Goal: Task Accomplishment & Management: Complete application form

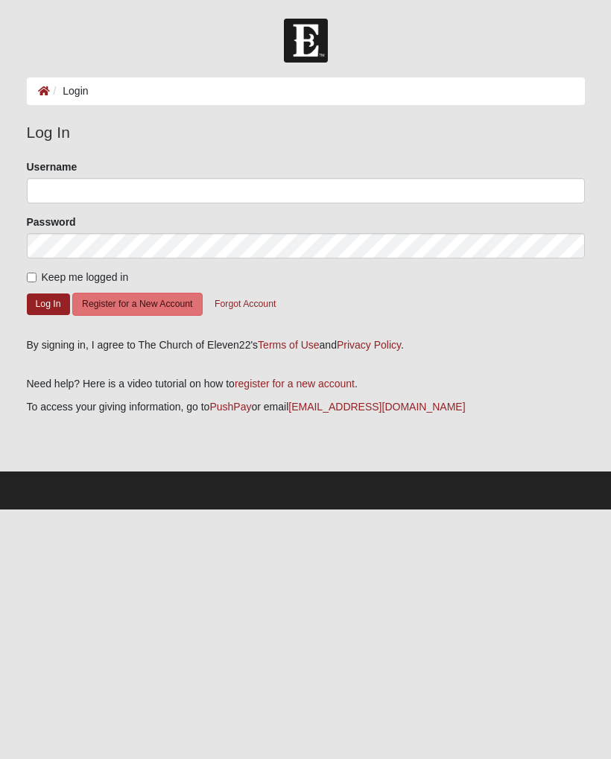
click at [157, 313] on button "Register for a New Account" at bounding box center [137, 304] width 130 height 23
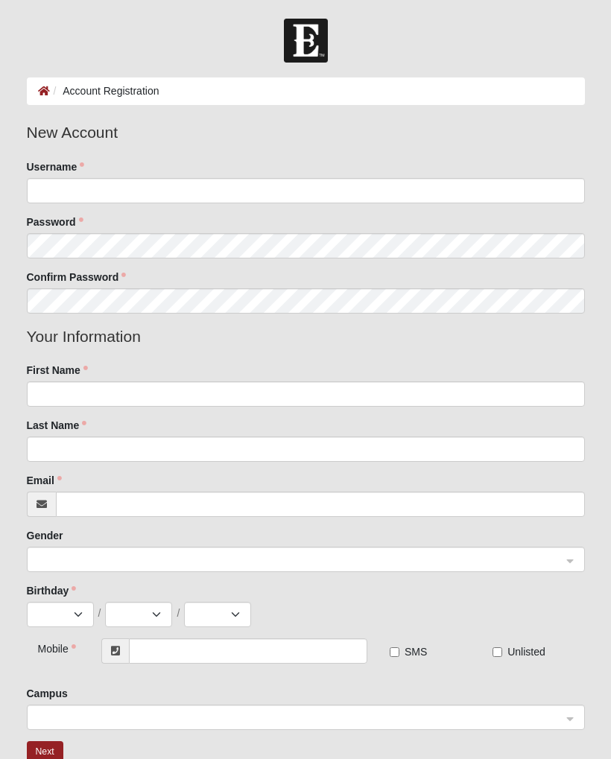
click at [413, 170] on div "Username" at bounding box center [306, 181] width 558 height 44
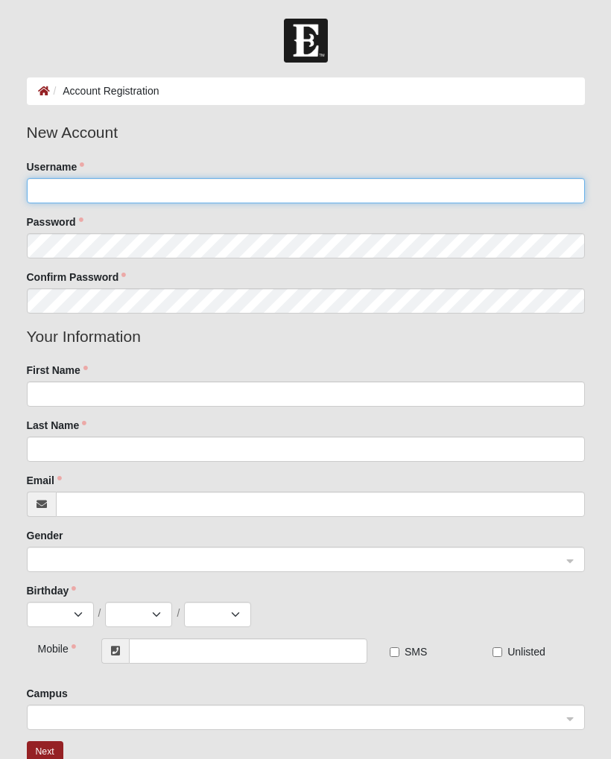
click at [346, 182] on input "Username" at bounding box center [306, 190] width 558 height 25
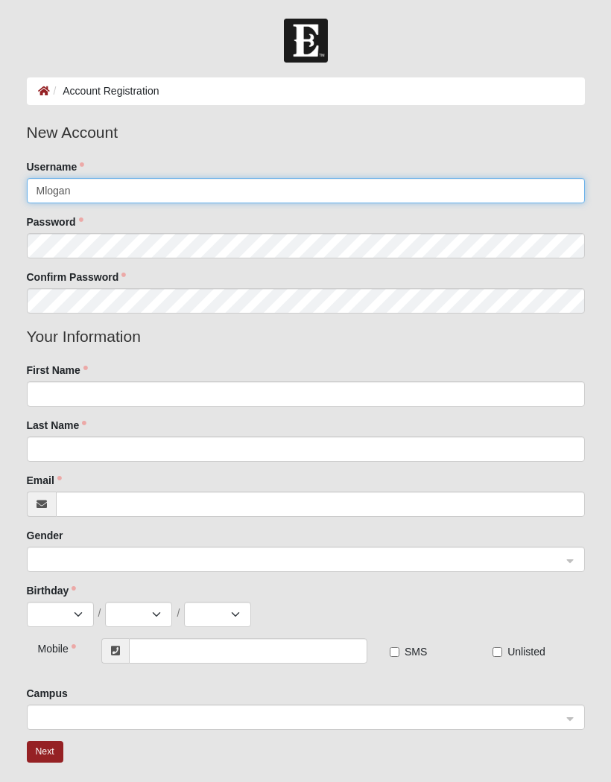
type input "Mlogan"
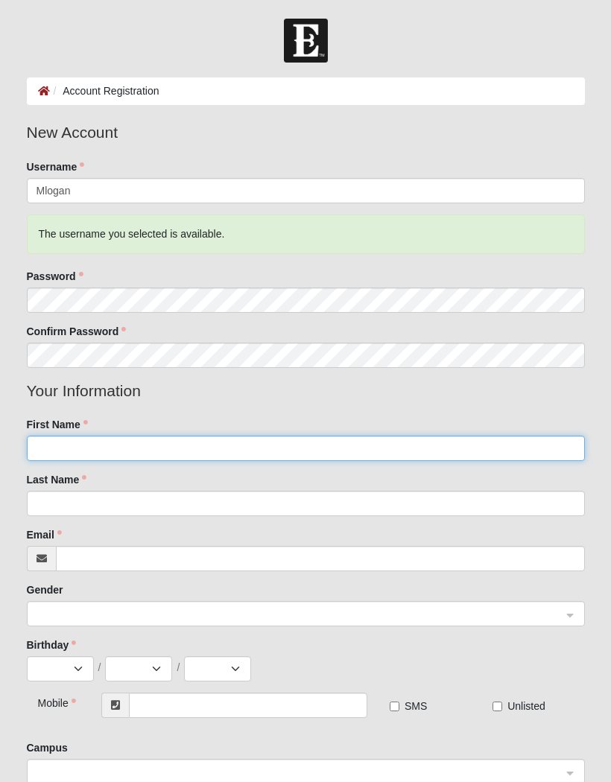
click at [298, 449] on input "First Name" at bounding box center [306, 448] width 558 height 25
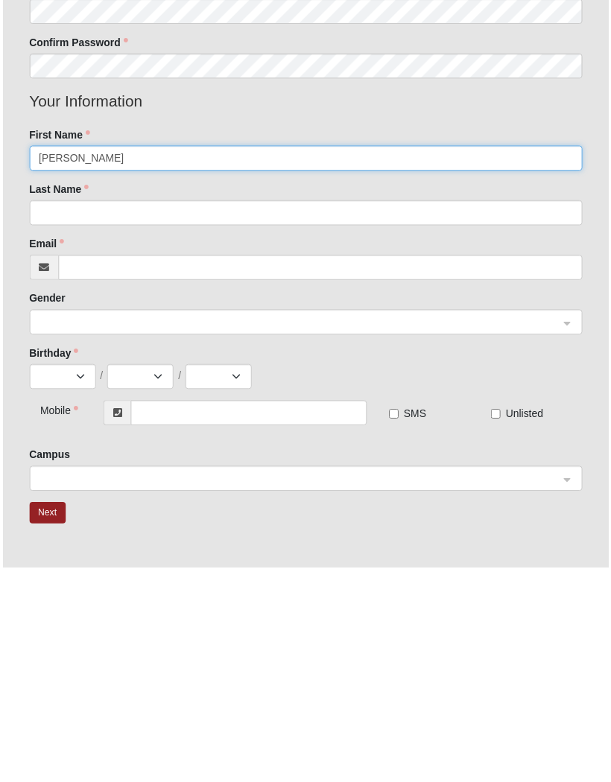
scroll to position [80, 0]
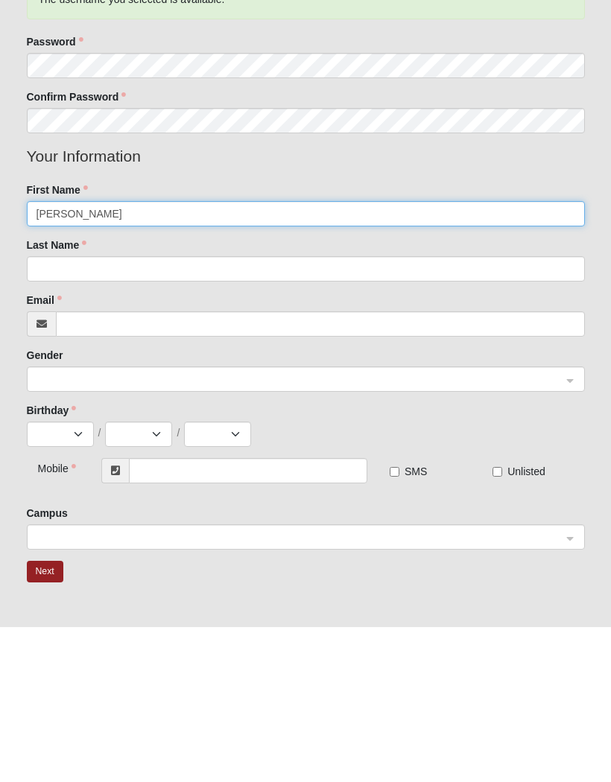
type input "Michelle"
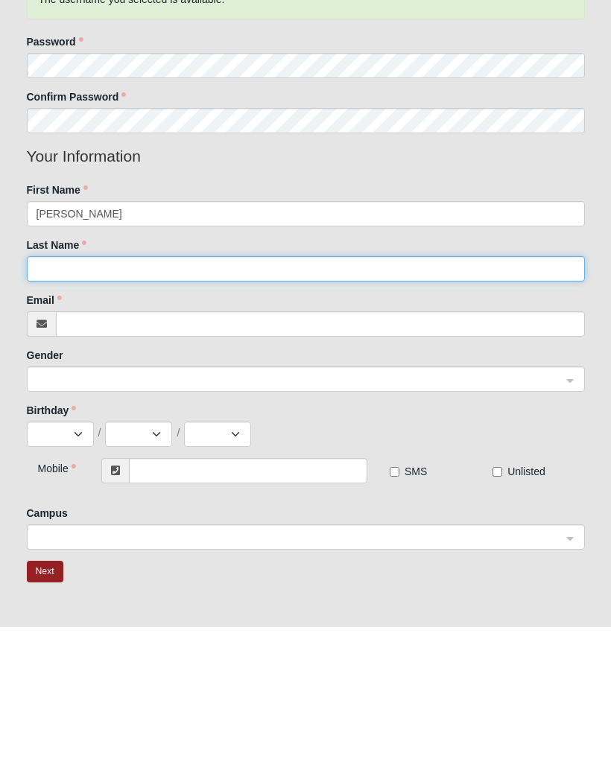
click at [281, 411] on input "Last Name" at bounding box center [306, 423] width 558 height 25
type input "Logan"
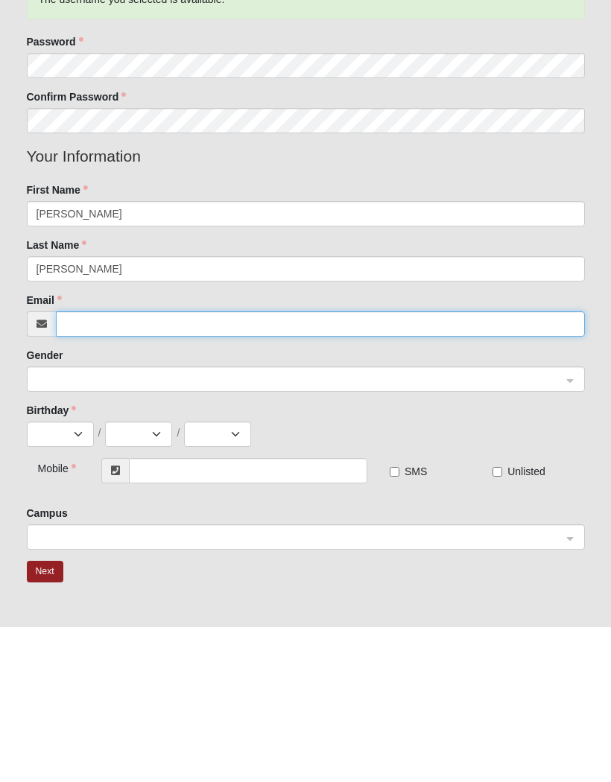
click at [180, 466] on input "Email" at bounding box center [320, 478] width 529 height 25
type input "mlogansarcomo@gmail.com"
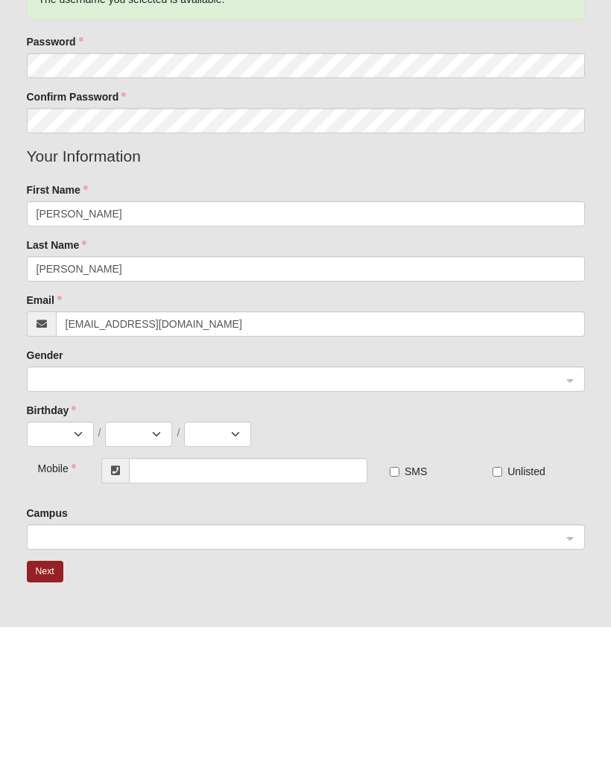
click at [565, 522] on input "search" at bounding box center [301, 533] width 530 height 22
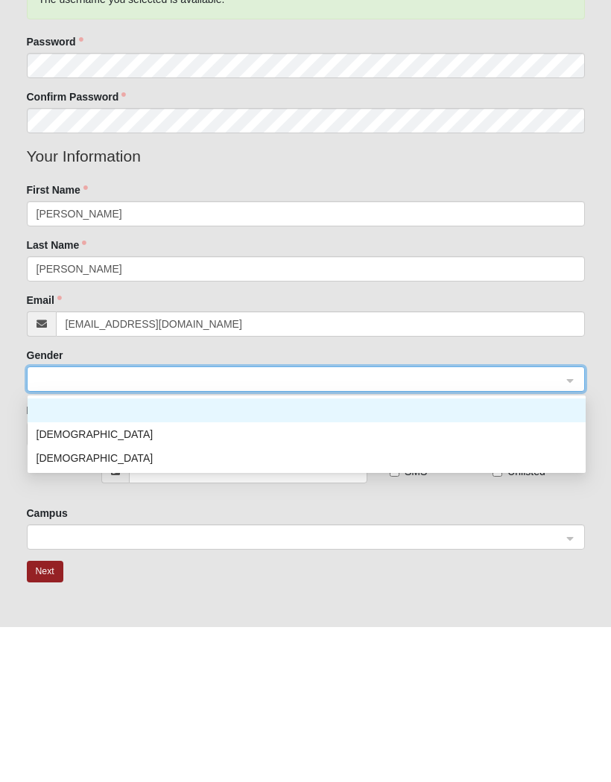
scroll to position [235, 0]
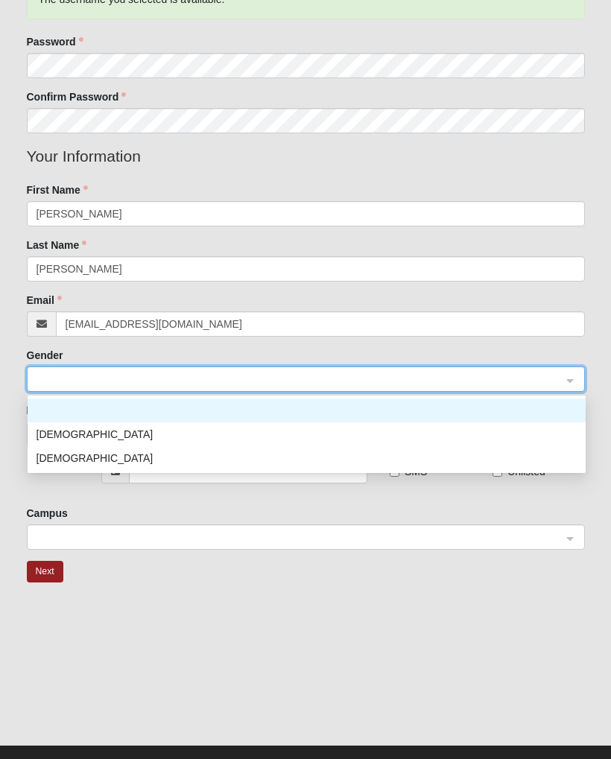
click at [261, 457] on div "Female" at bounding box center [306, 458] width 540 height 16
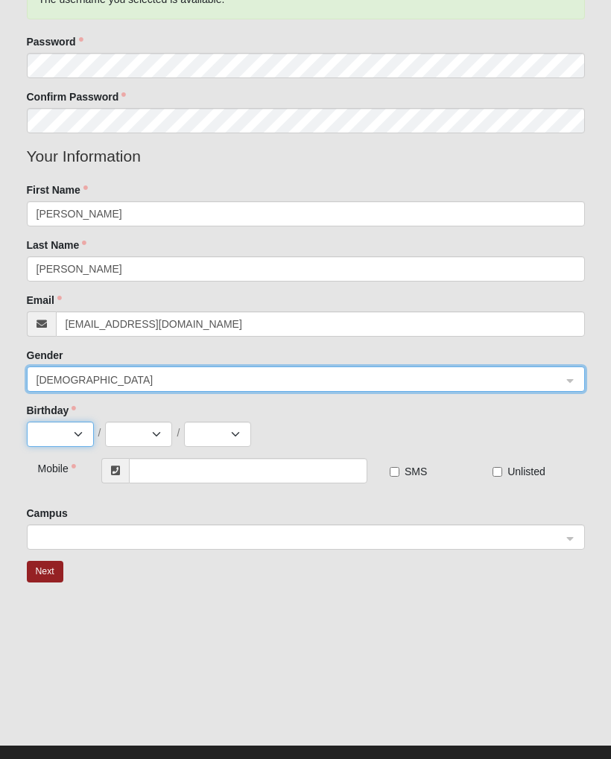
click at [92, 445] on select "Jan Feb Mar Apr May Jun Jul Aug Sep Oct Nov Dec" at bounding box center [60, 434] width 67 height 25
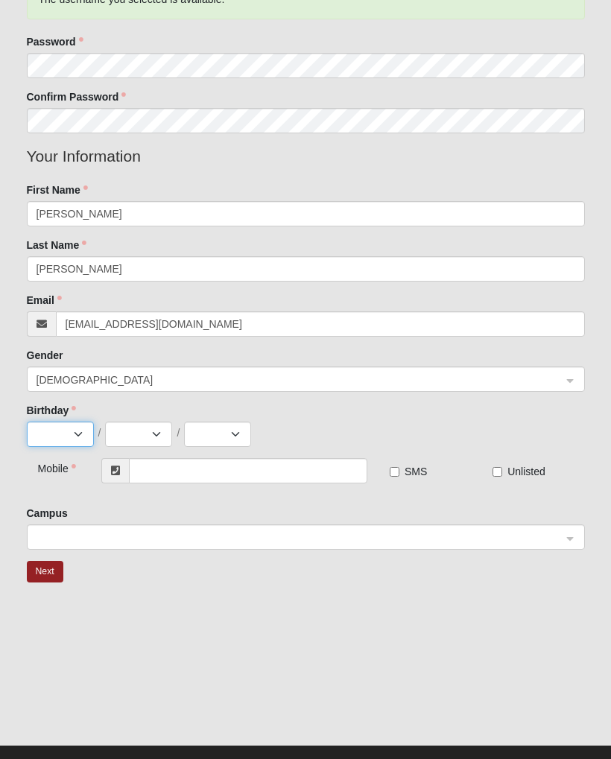
select select "1"
click at [165, 431] on select "1 2 3 4 5 6 7 8 9 10 11 12 13 14 15 16 17 18 19 20 21 22 23 24 25 26 27 28 29 3…" at bounding box center [138, 434] width 67 height 25
select select "28"
click at [232, 435] on select "2025 2024 2023 2022 2021 2020 2019 2018 2017 2016 2015 2014 2013 2012 2011 2010…" at bounding box center [217, 434] width 67 height 25
select select "1972"
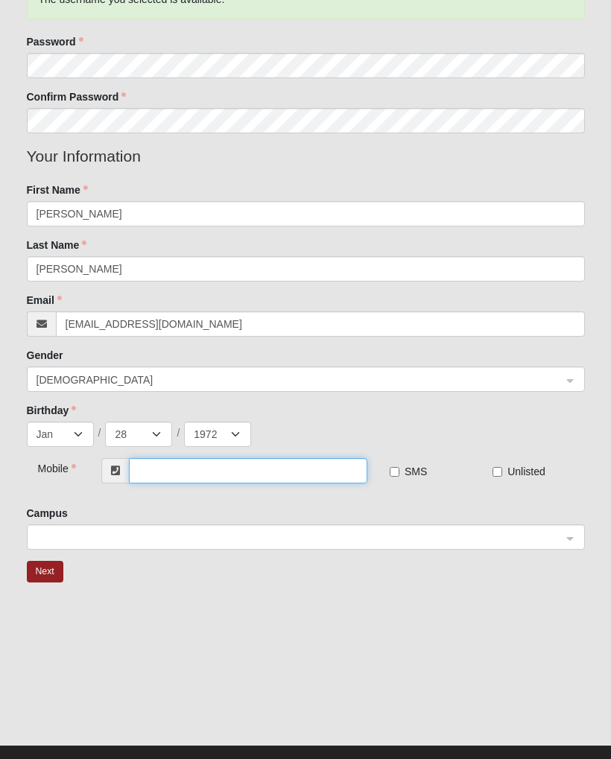
click at [261, 471] on input "text" at bounding box center [248, 470] width 238 height 25
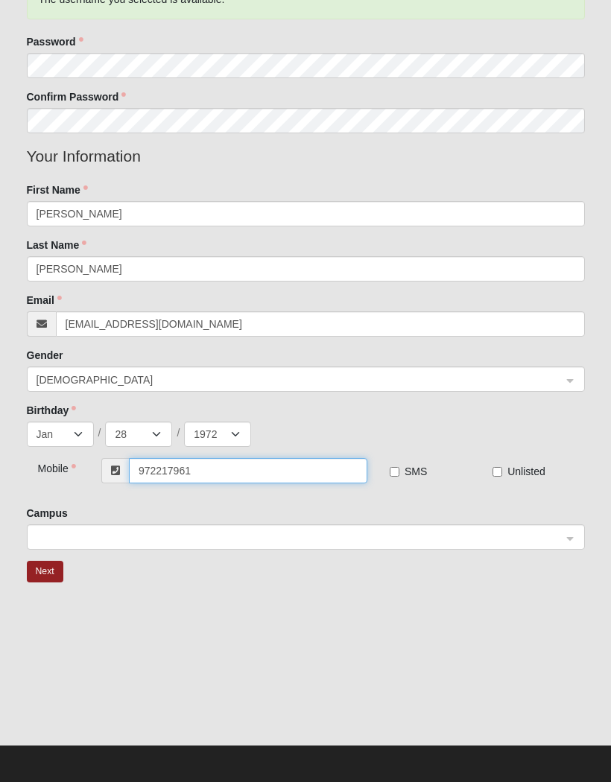
type input "(972) 217-9616"
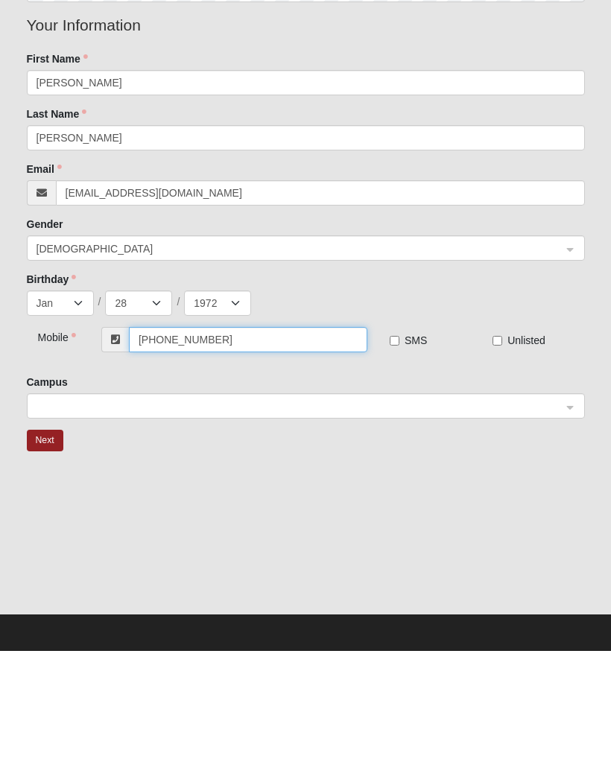
click at [540, 530] on span at bounding box center [298, 538] width 525 height 16
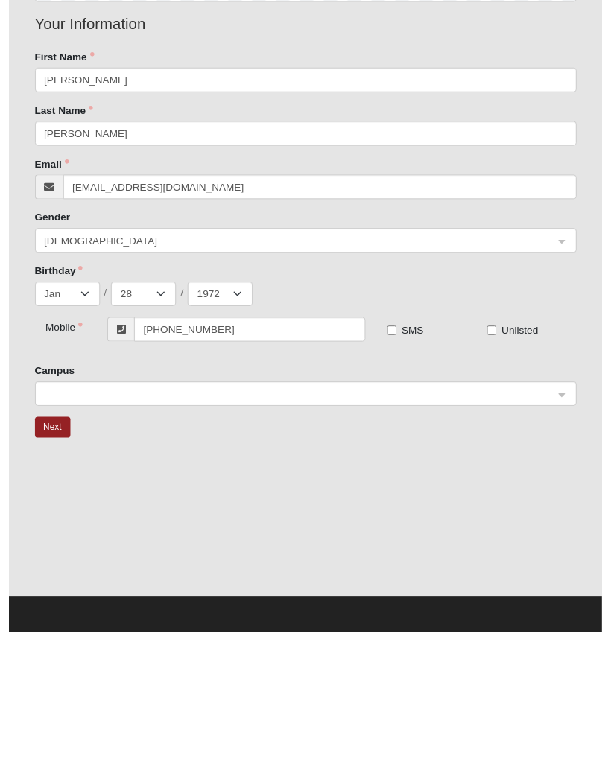
scroll to position [258, 0]
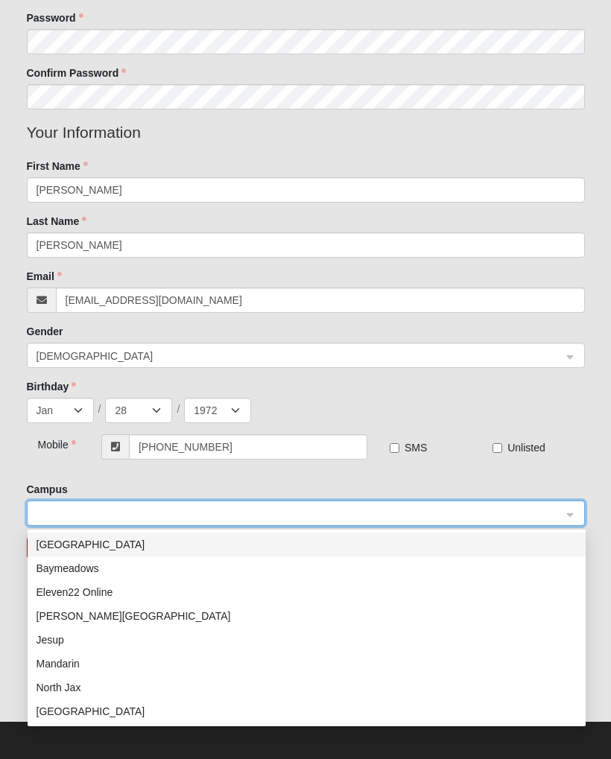
click at [108, 589] on div "Eleven22 Online" at bounding box center [306, 592] width 540 height 16
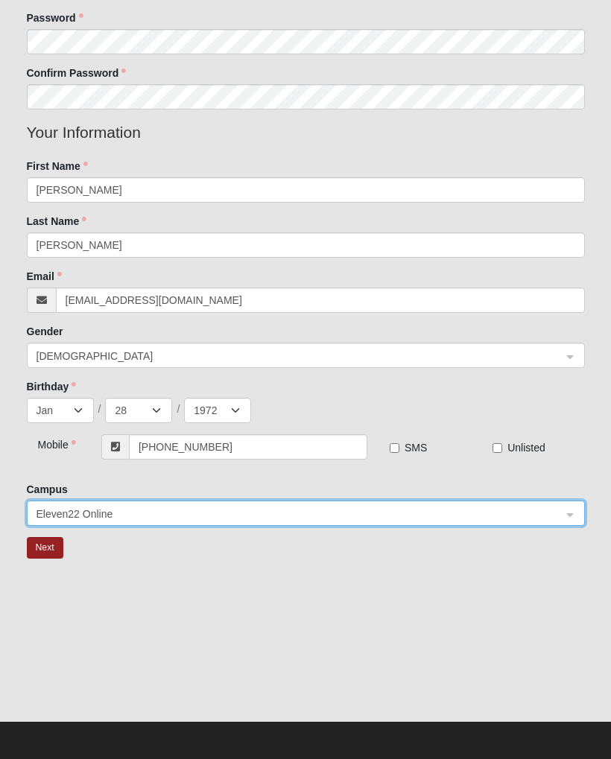
click at [58, 547] on button "Next" at bounding box center [45, 548] width 36 height 22
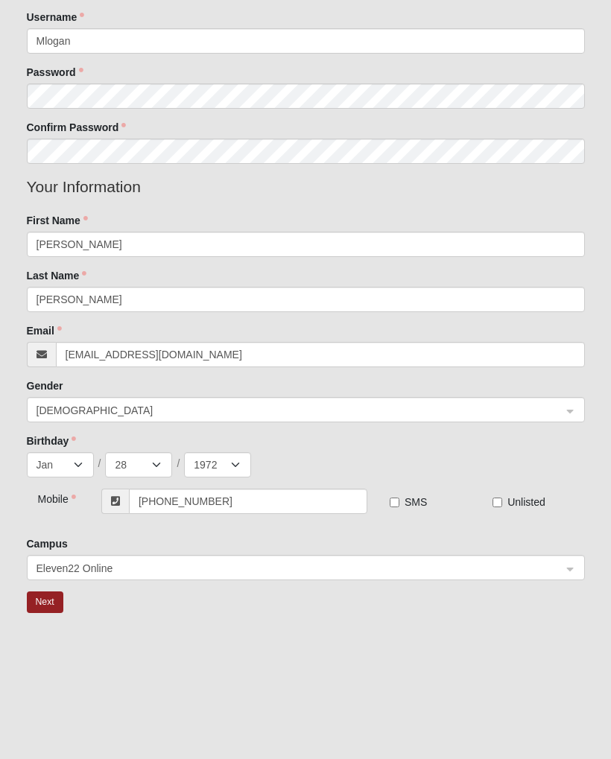
click at [56, 592] on button "Next" at bounding box center [45, 602] width 36 height 22
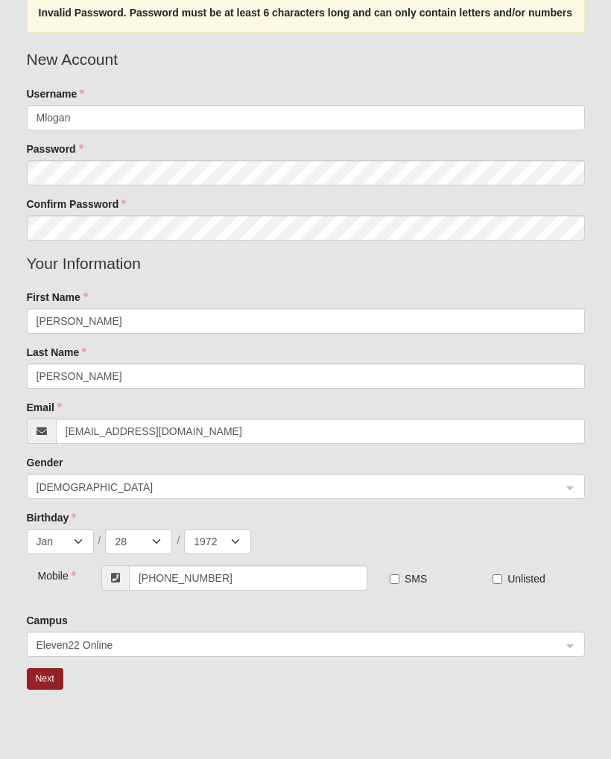
scroll to position [0, 0]
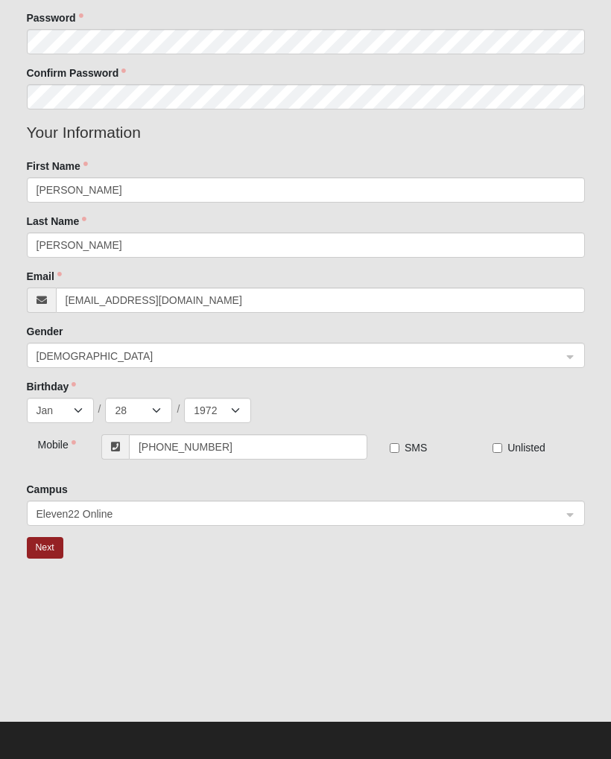
click at [41, 542] on button "Next" at bounding box center [45, 548] width 36 height 22
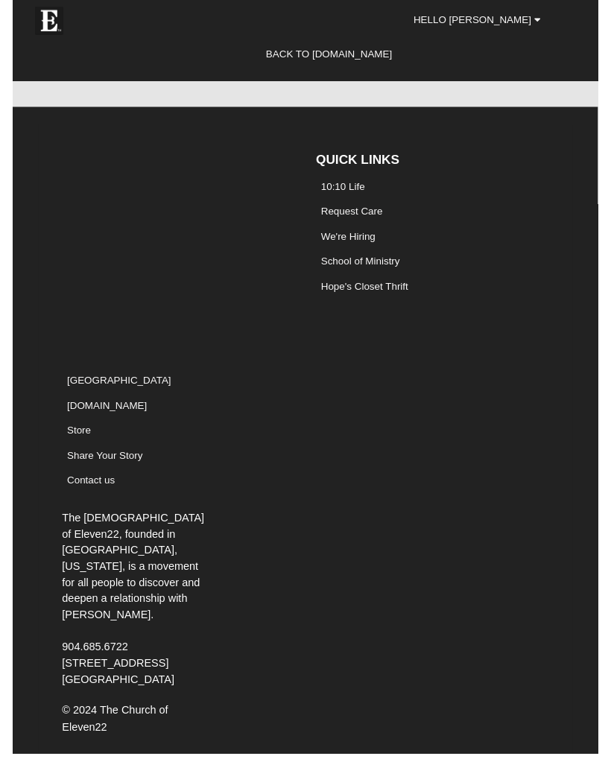
scroll to position [2784, 0]
